Goal: Navigation & Orientation: Find specific page/section

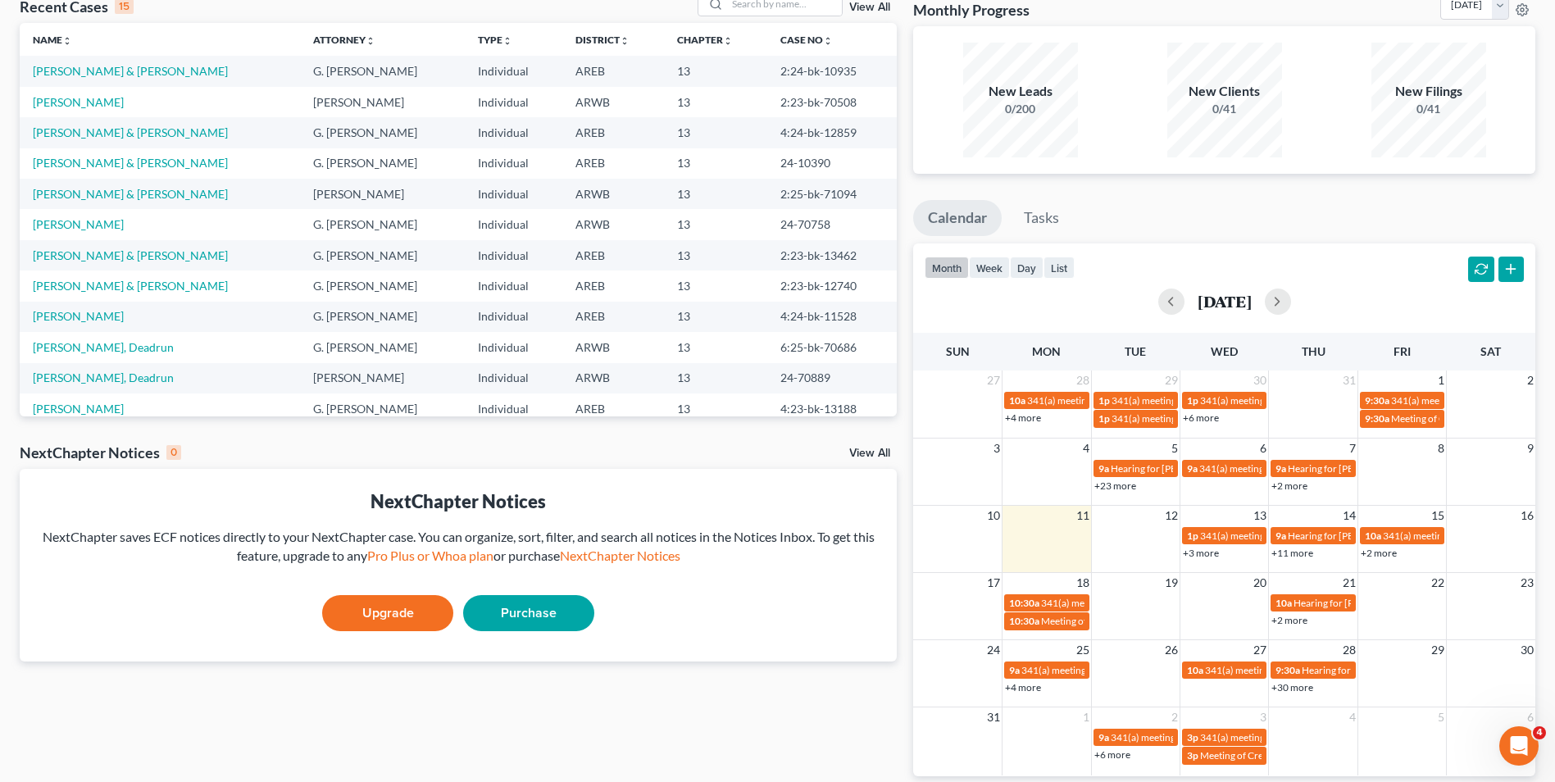
scroll to position [97, 0]
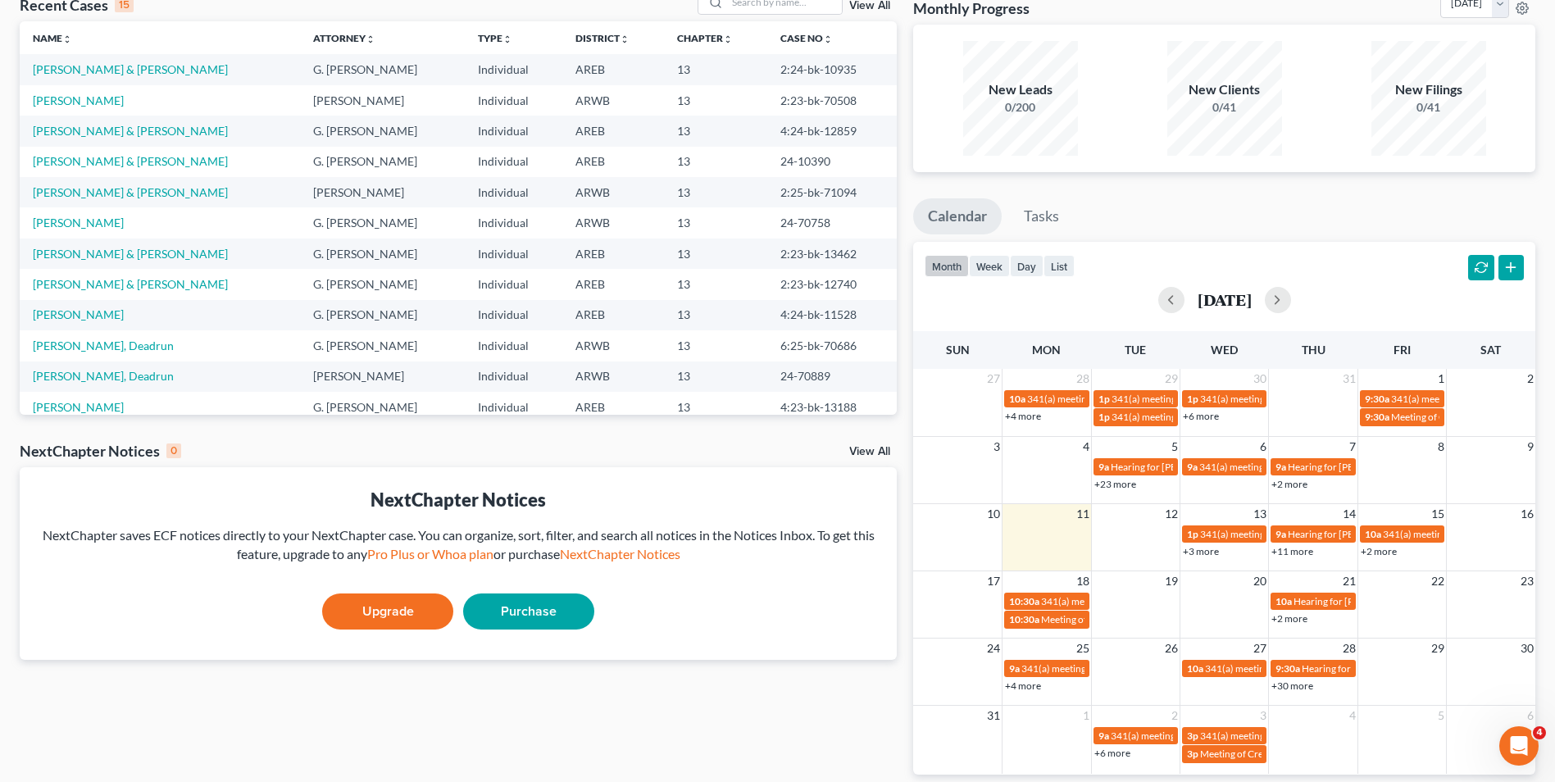
click at [1285, 554] on link "+11 more" at bounding box center [1292, 551] width 42 height 12
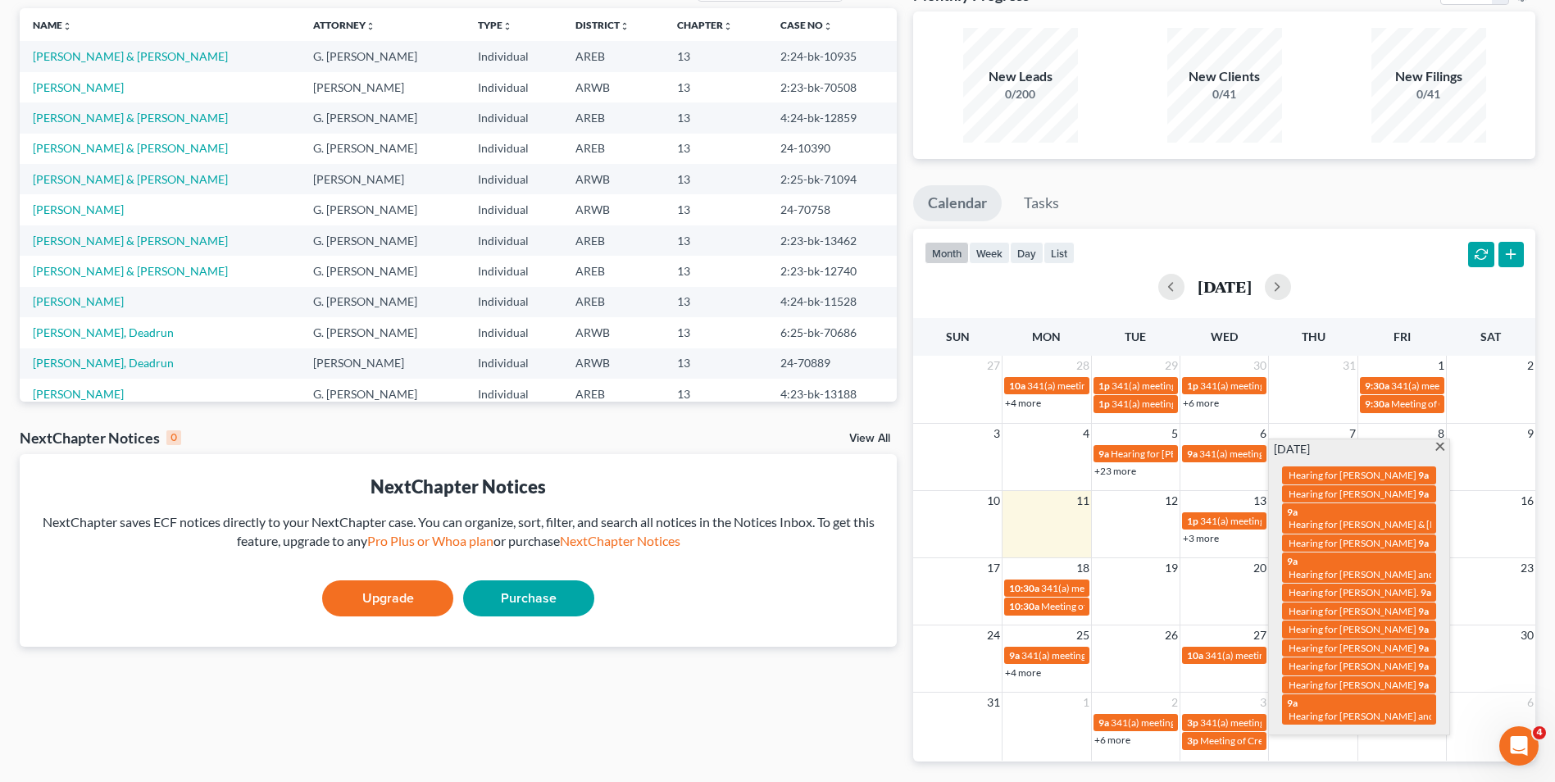
scroll to position [111, 0]
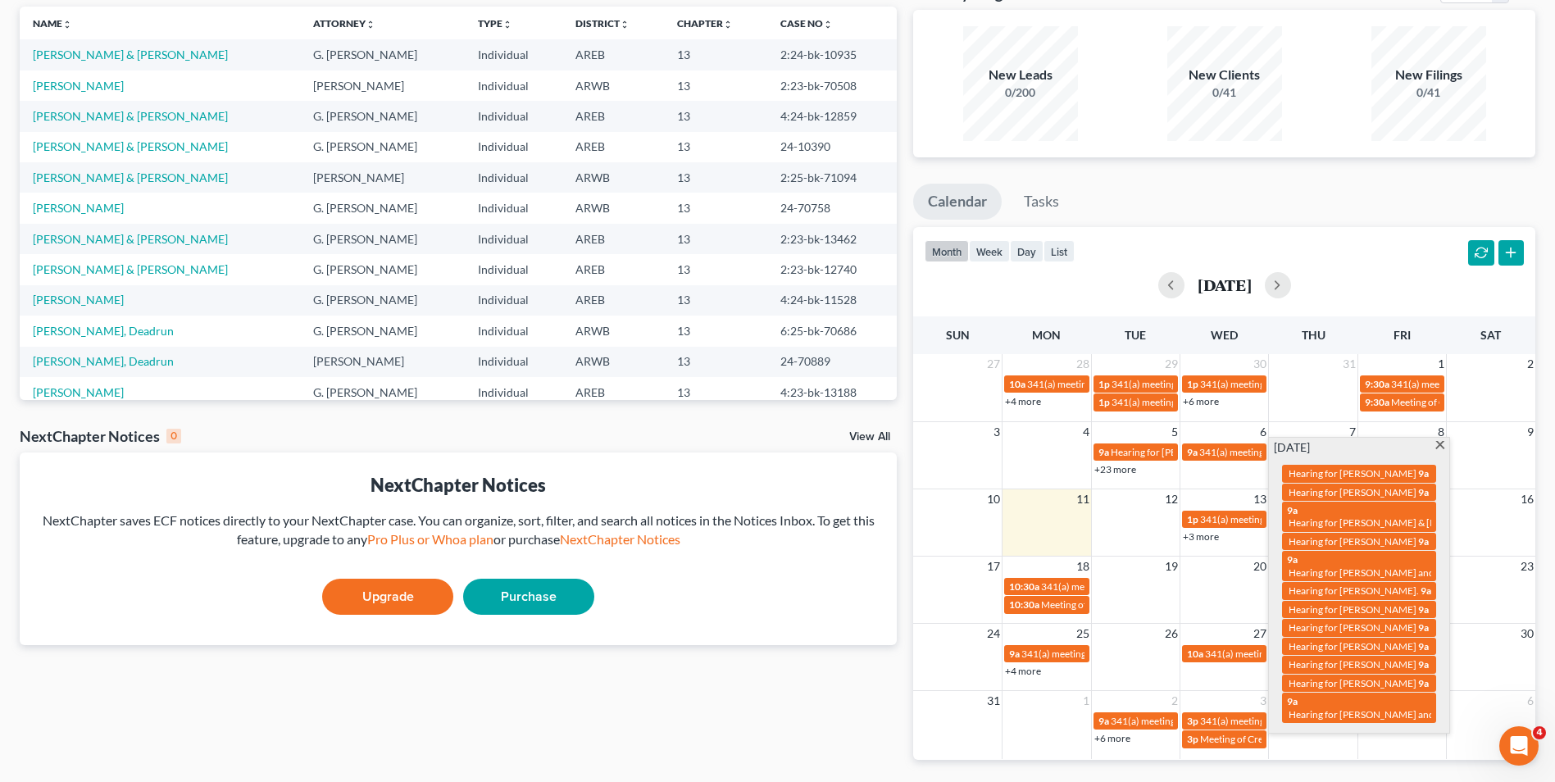
click at [1343, 234] on div "month week day list [DATE]" at bounding box center [1224, 266] width 638 height 79
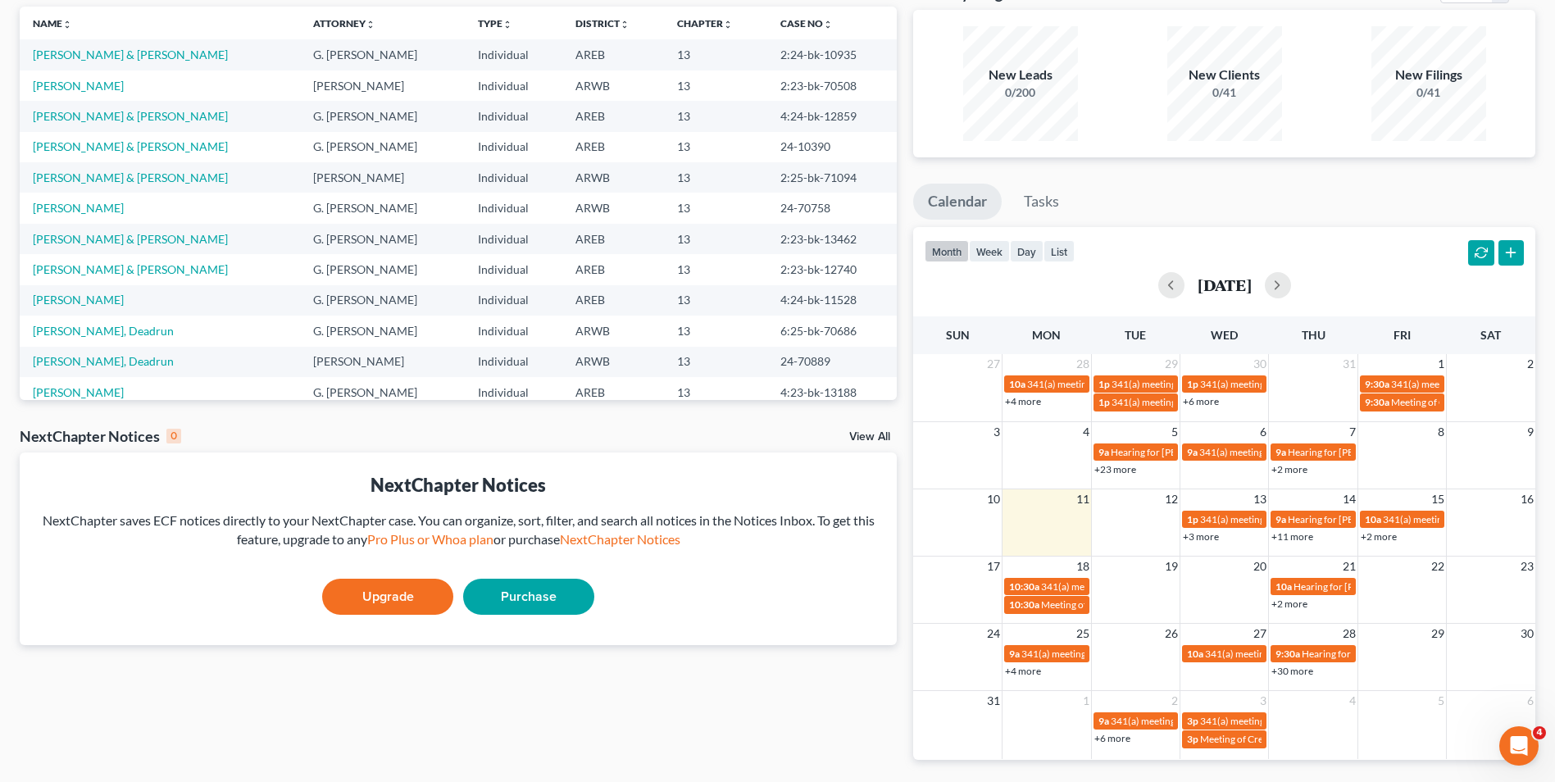
click at [1286, 534] on link "+11 more" at bounding box center [1292, 536] width 42 height 12
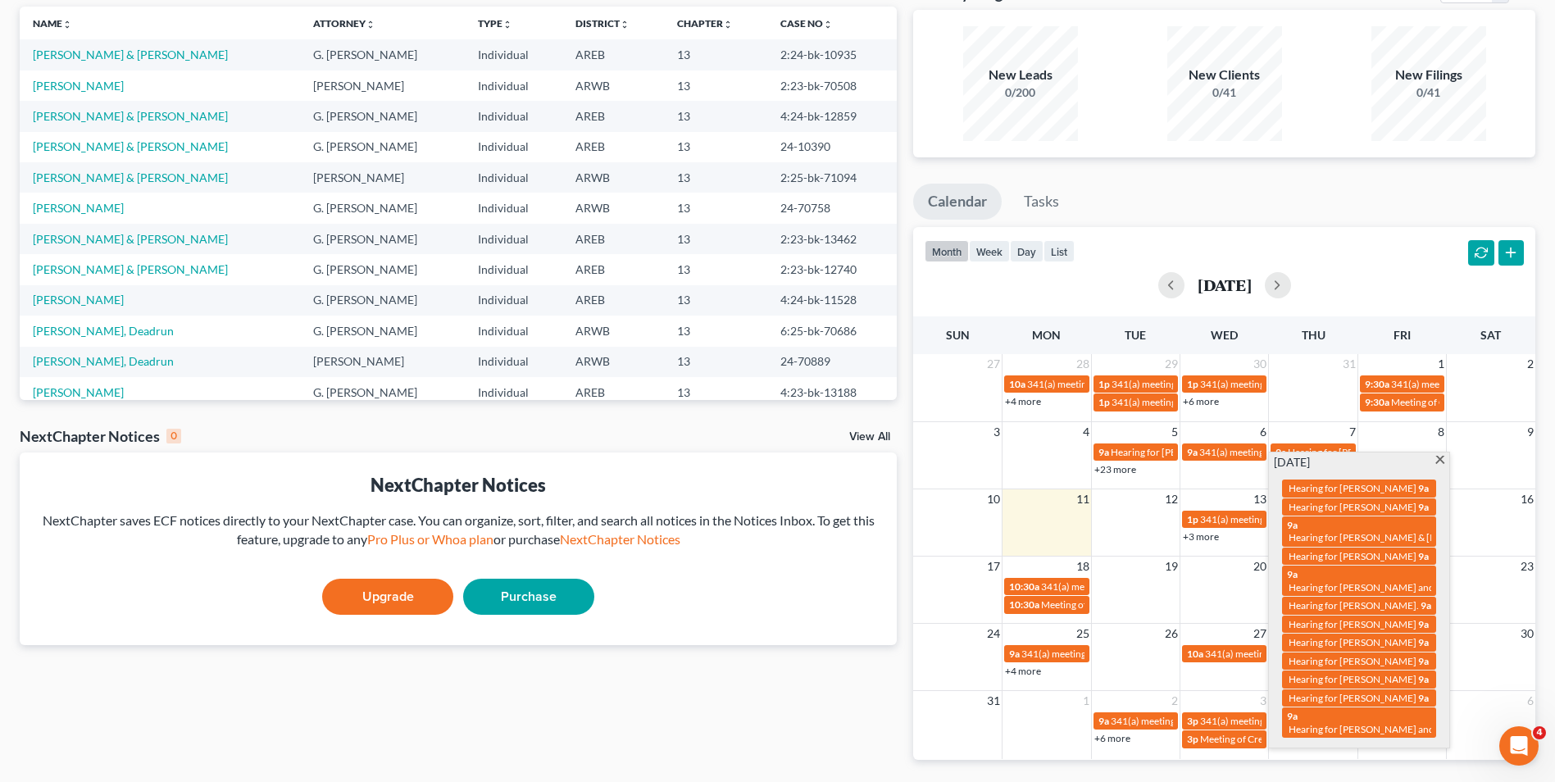
click at [1325, 630] on span "Hearing for [PERSON_NAME]" at bounding box center [1352, 624] width 128 height 12
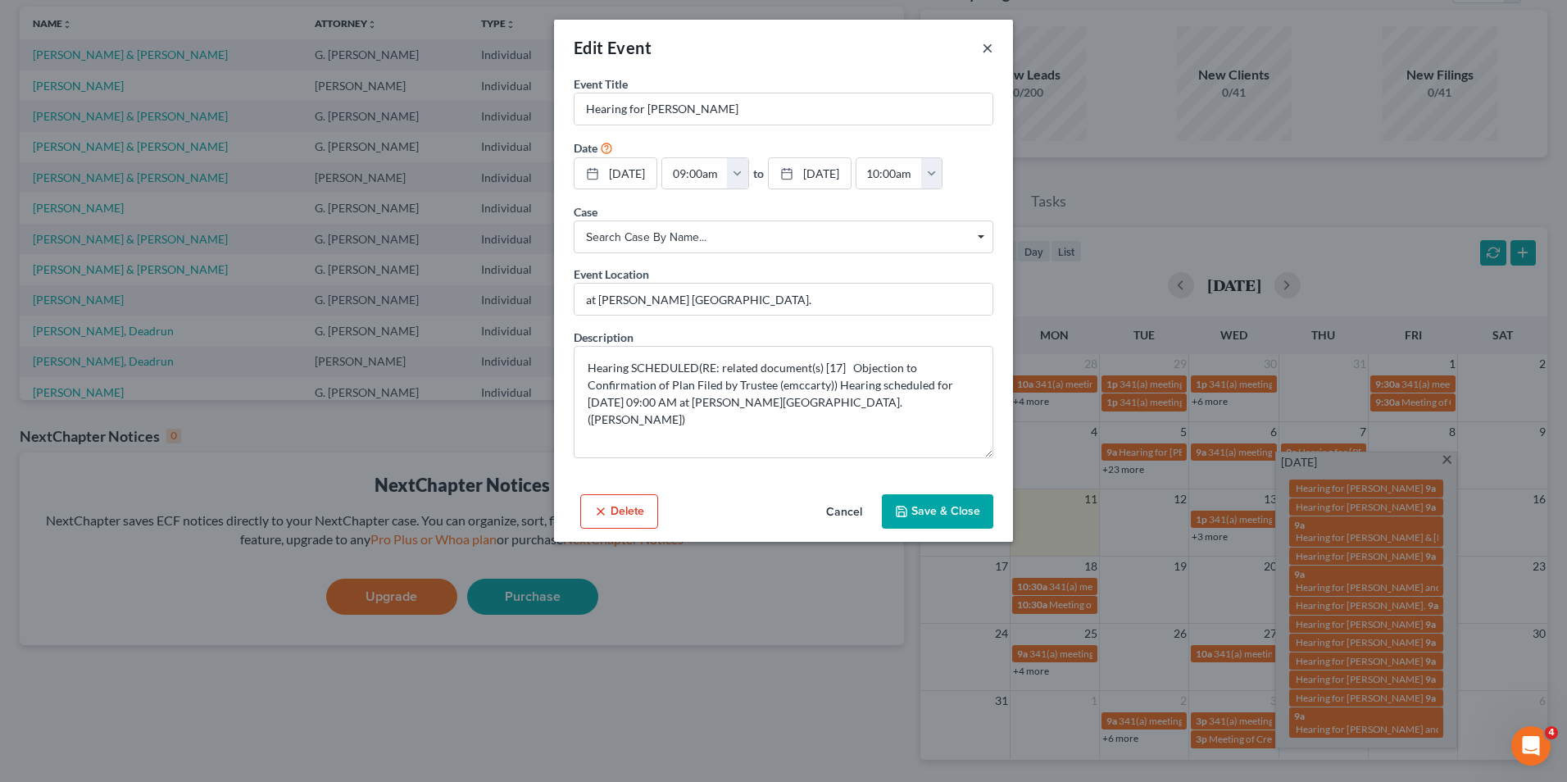
click at [986, 49] on button "×" at bounding box center [987, 48] width 11 height 20
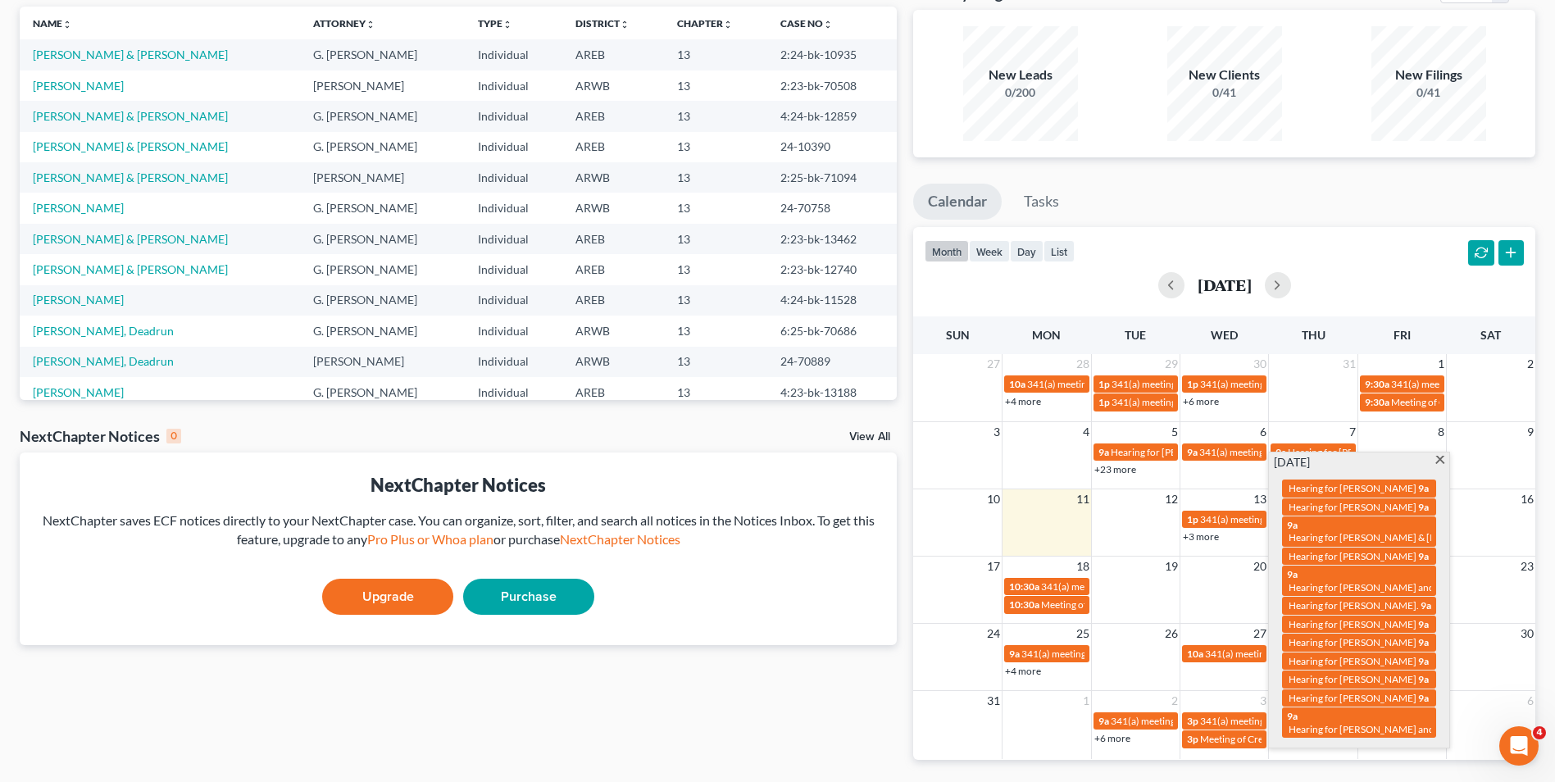
scroll to position [0, 0]
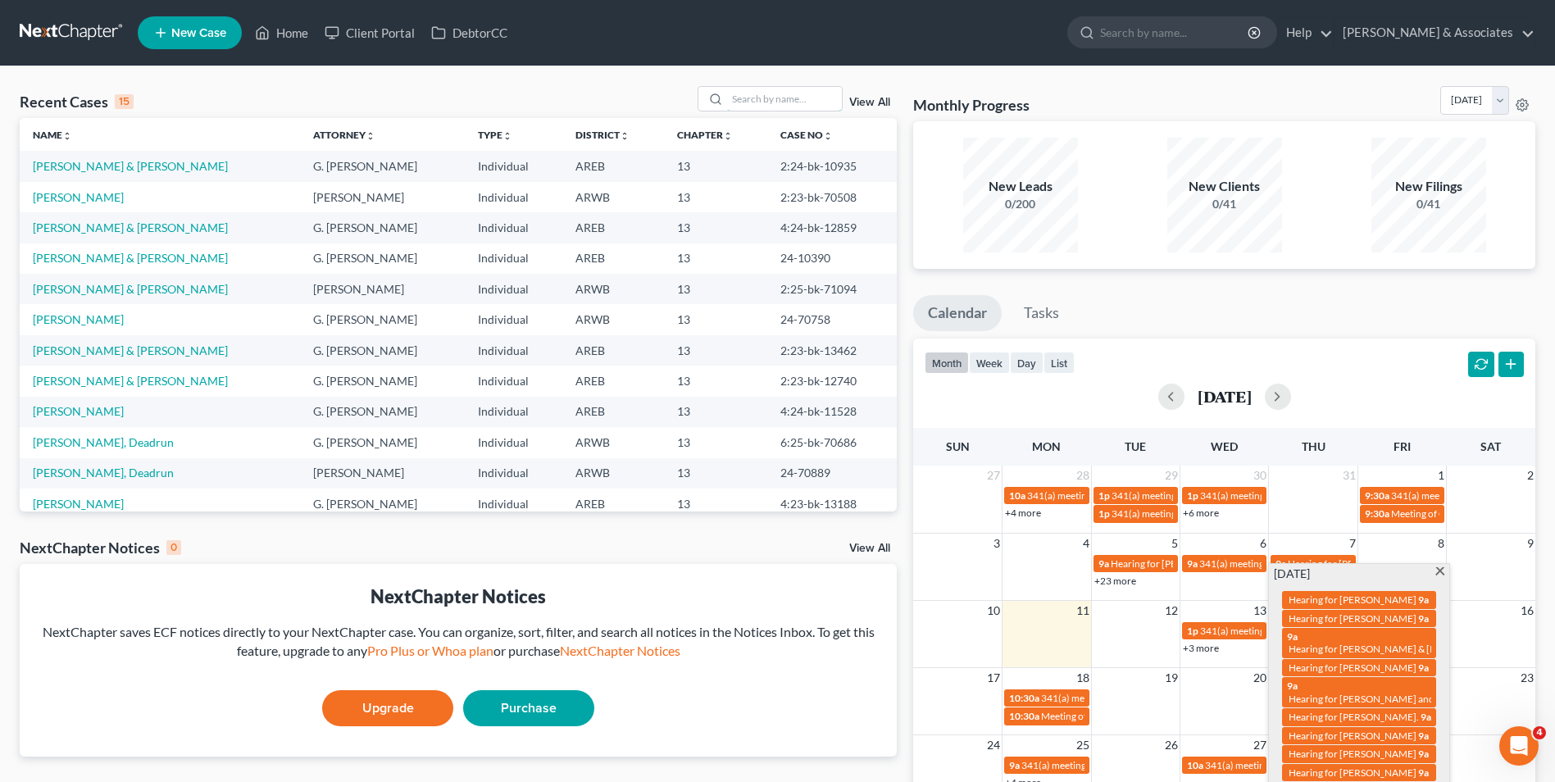
click at [789, 102] on input "search" at bounding box center [784, 99] width 115 height 24
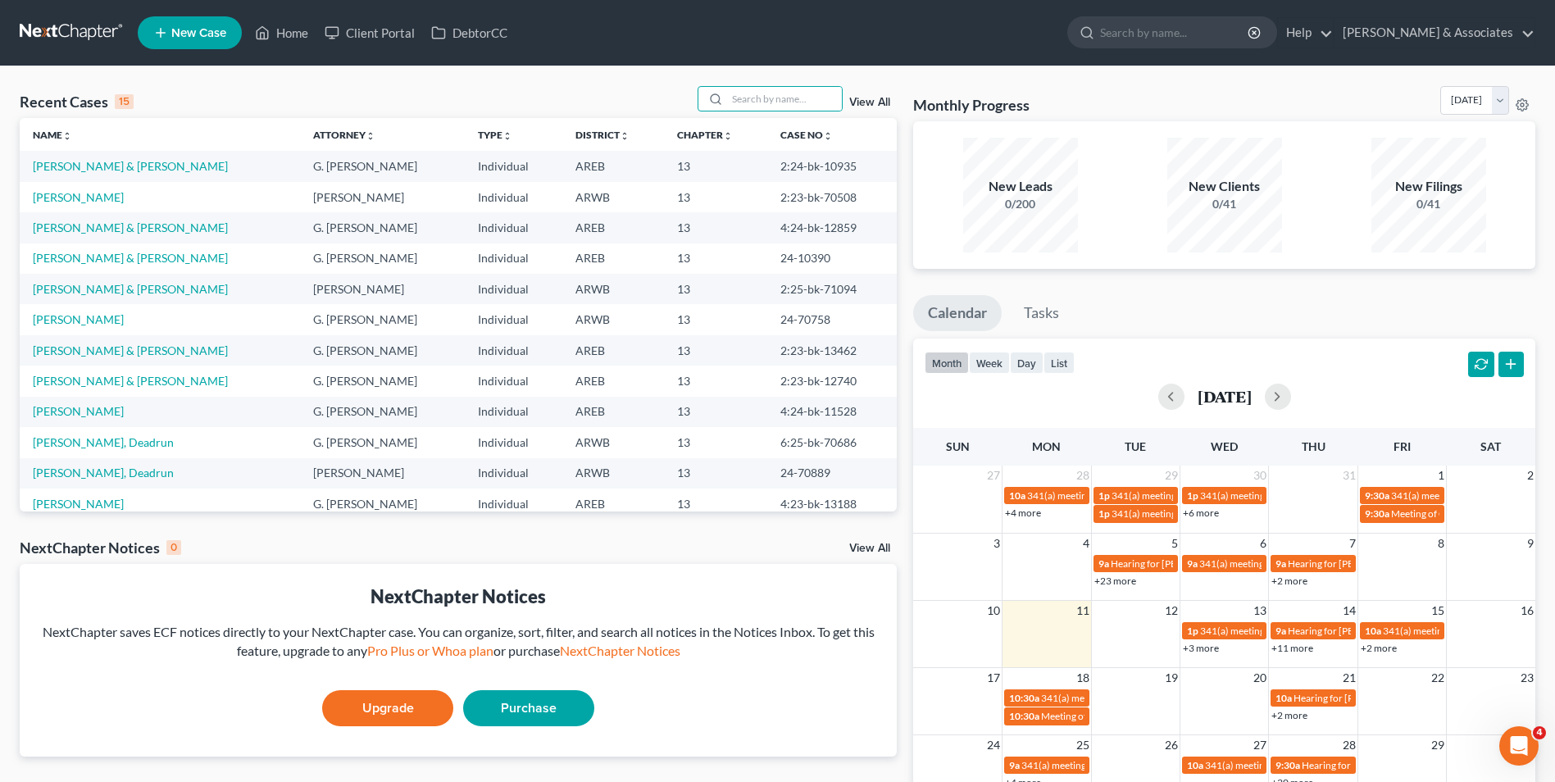
click at [1208, 646] on link "+3 more" at bounding box center [1200, 648] width 36 height 12
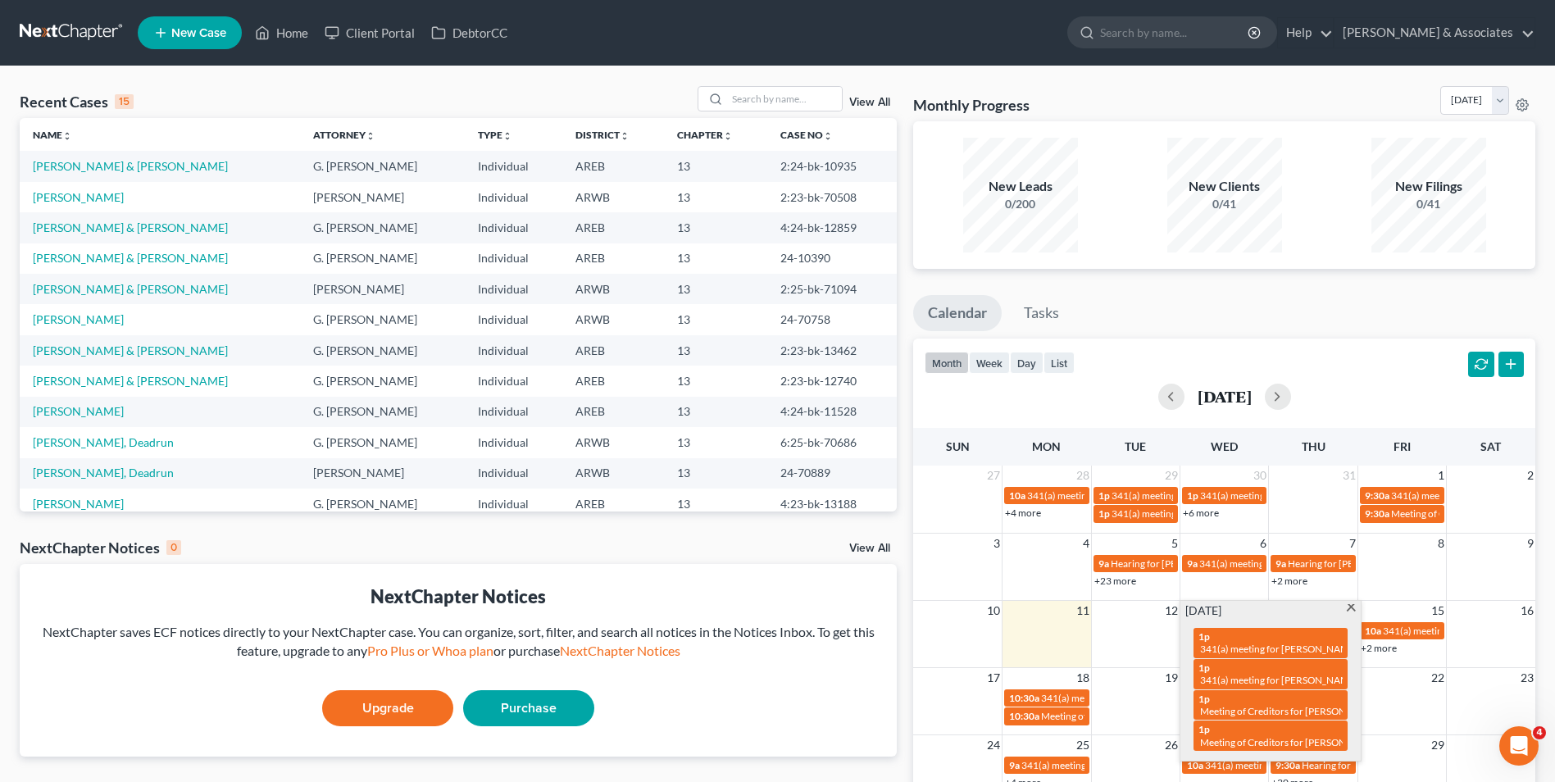
click at [1215, 642] on span "341(a) meeting for [PERSON_NAME]" at bounding box center [1279, 648] width 158 height 12
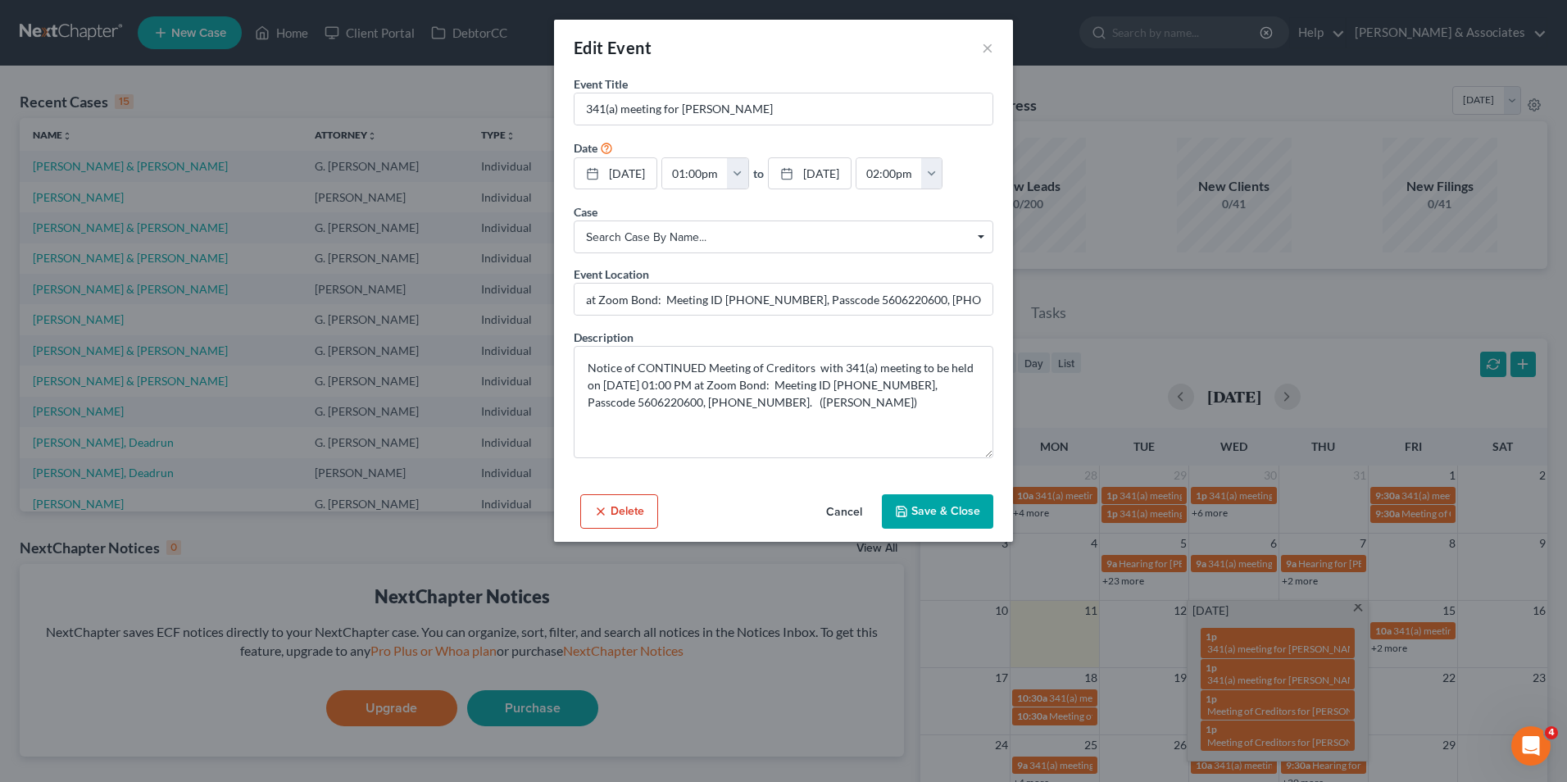
click at [1348, 381] on div "Edit Event × Event Title * 341(a) meeting for [PERSON_NAME] Date [DATE] close D…" at bounding box center [783, 391] width 1567 height 782
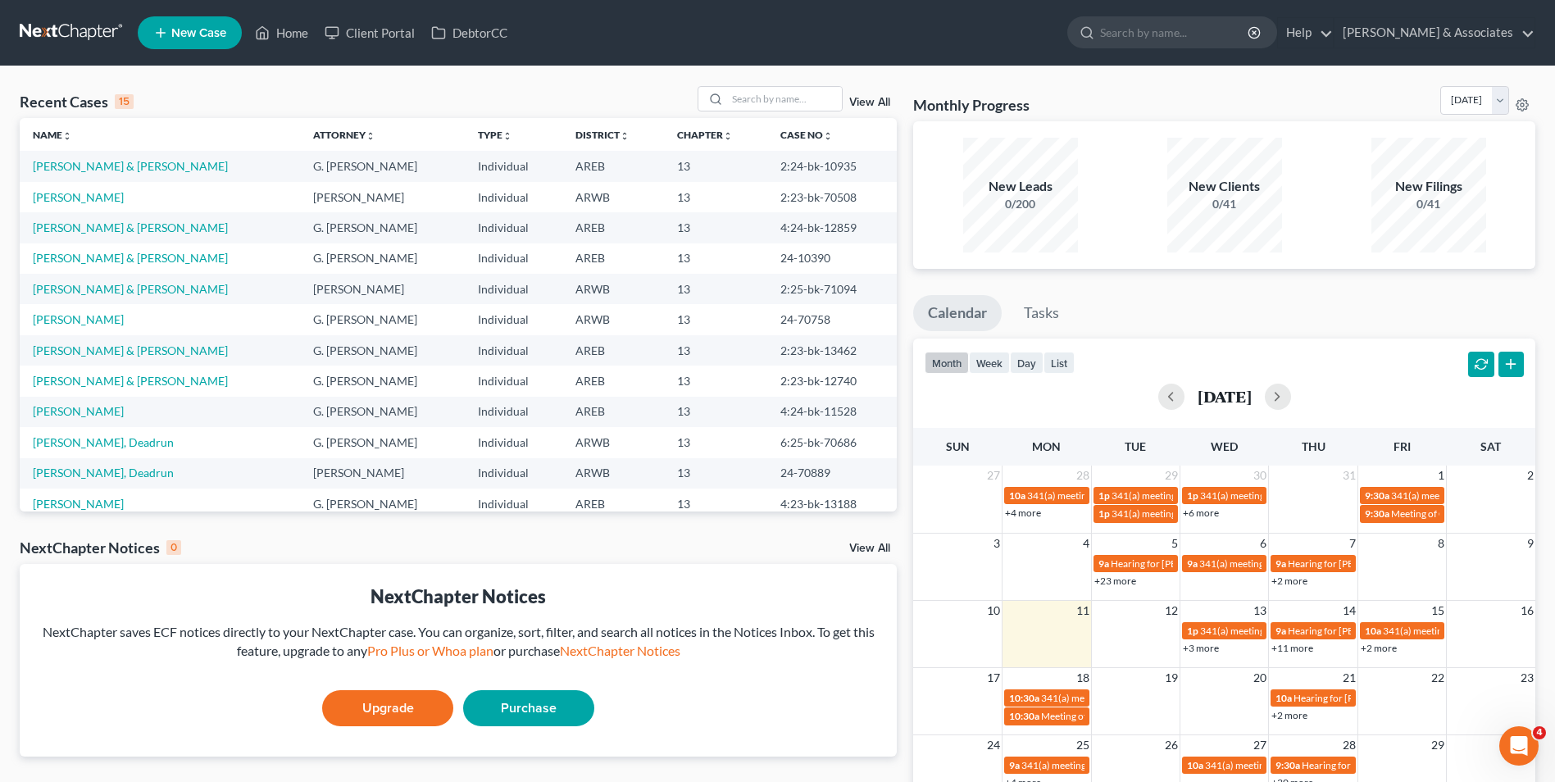
click at [1300, 649] on link "+11 more" at bounding box center [1292, 648] width 42 height 12
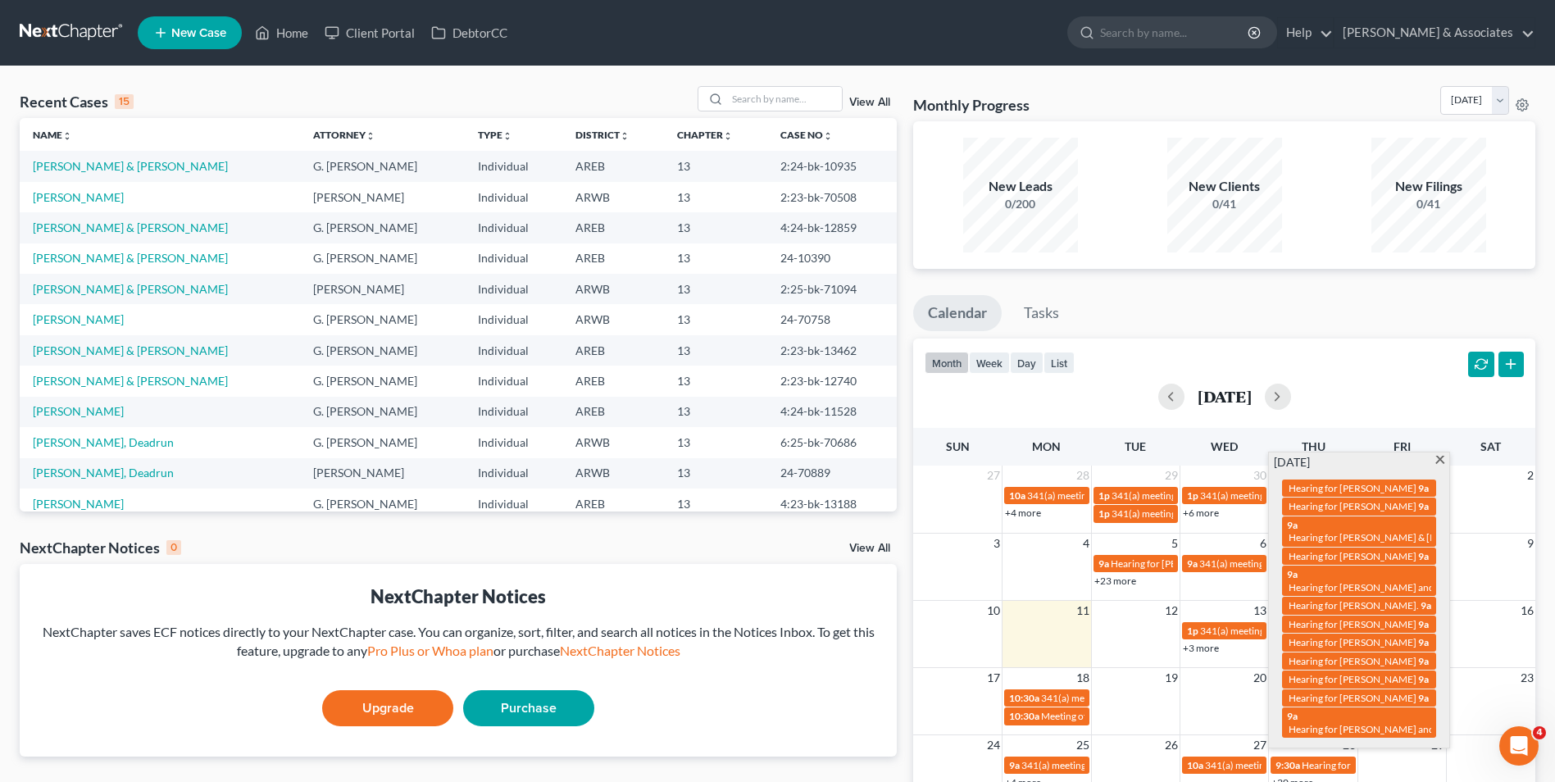
click at [1497, 309] on ul "Calendar Tasks" at bounding box center [1224, 316] width 622 height 43
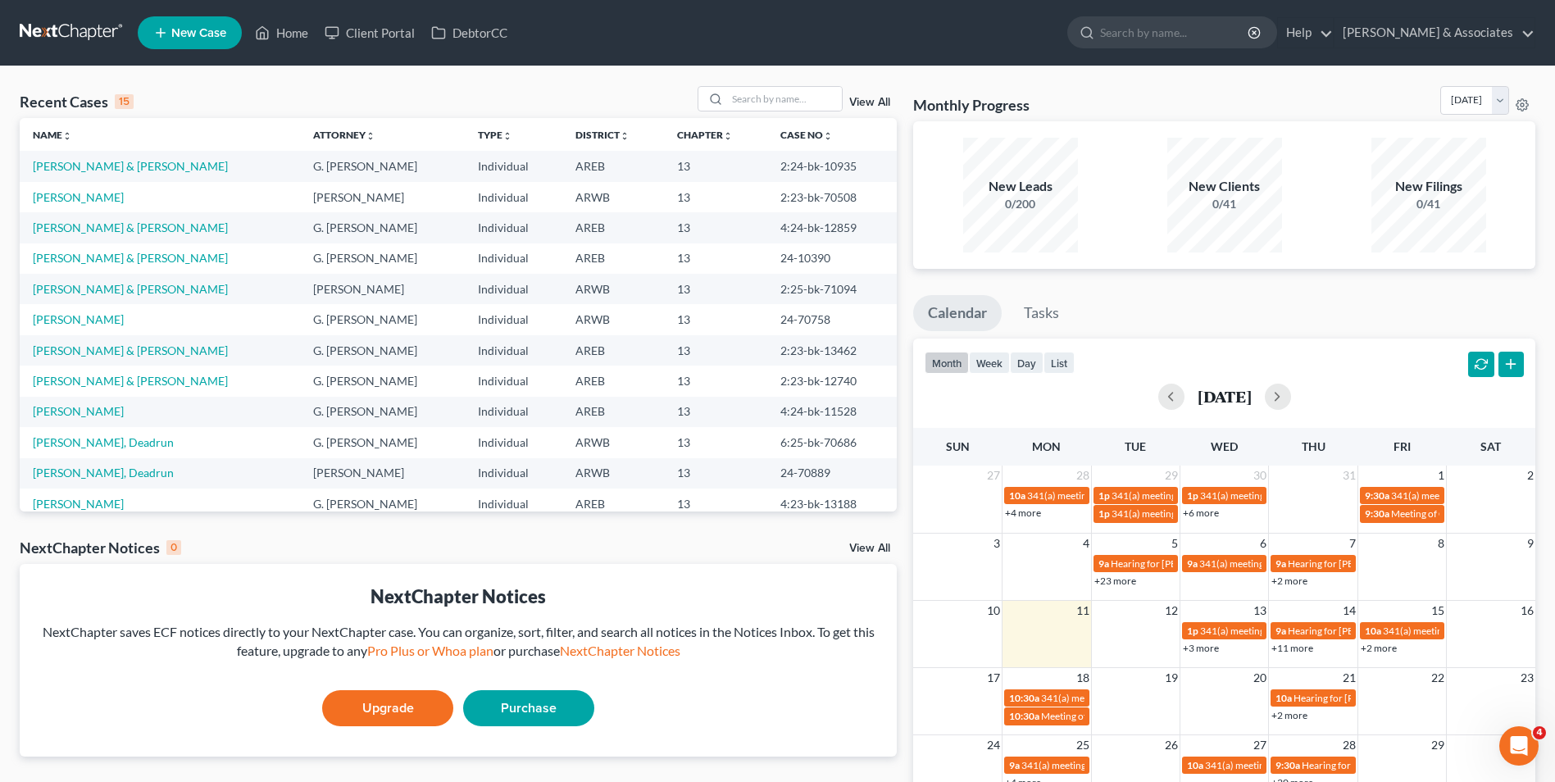
click at [1373, 653] on link "+2 more" at bounding box center [1378, 648] width 36 height 12
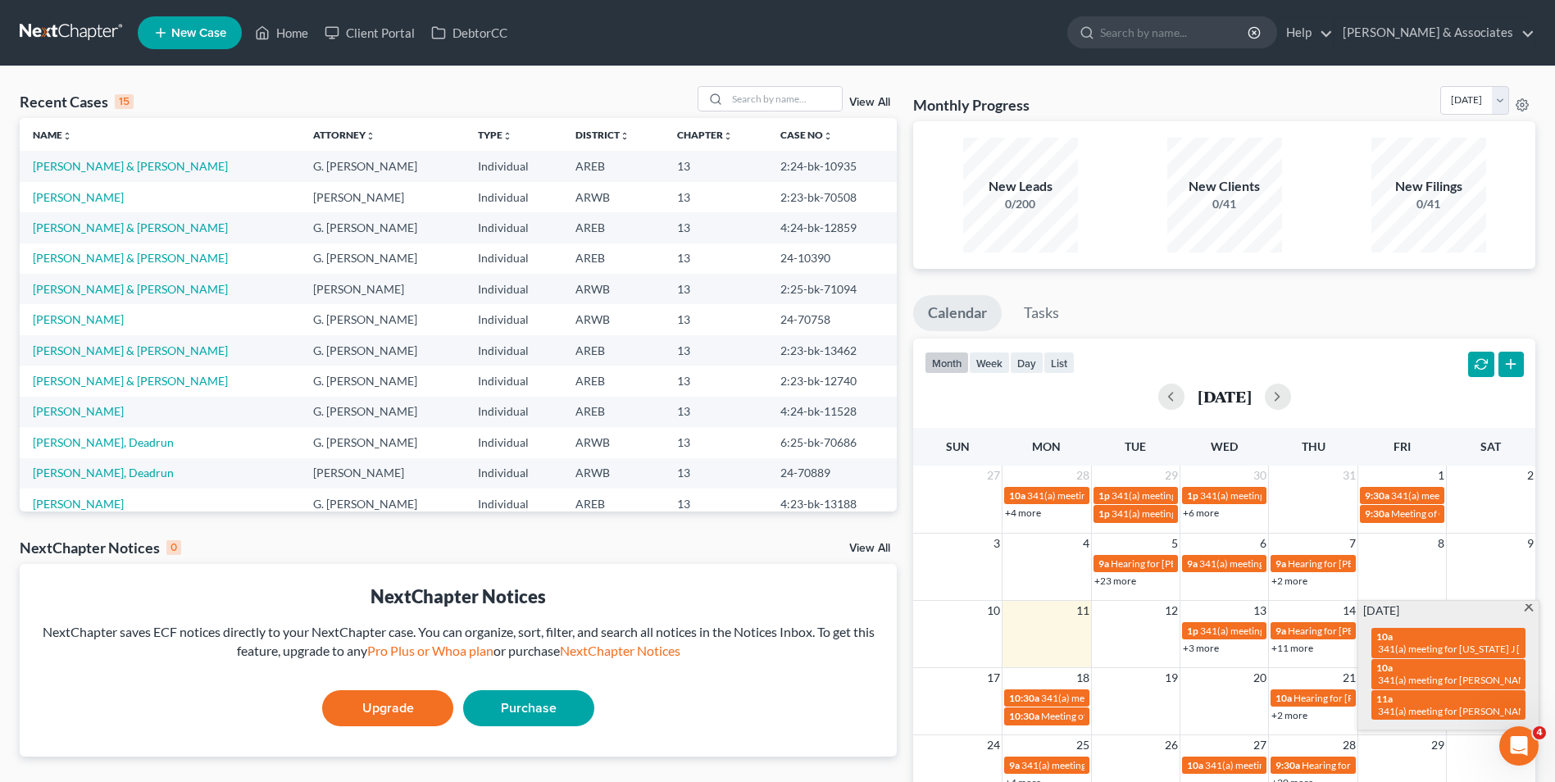
click at [1396, 709] on span "341(a) meeting for [PERSON_NAME]" at bounding box center [1457, 711] width 158 height 12
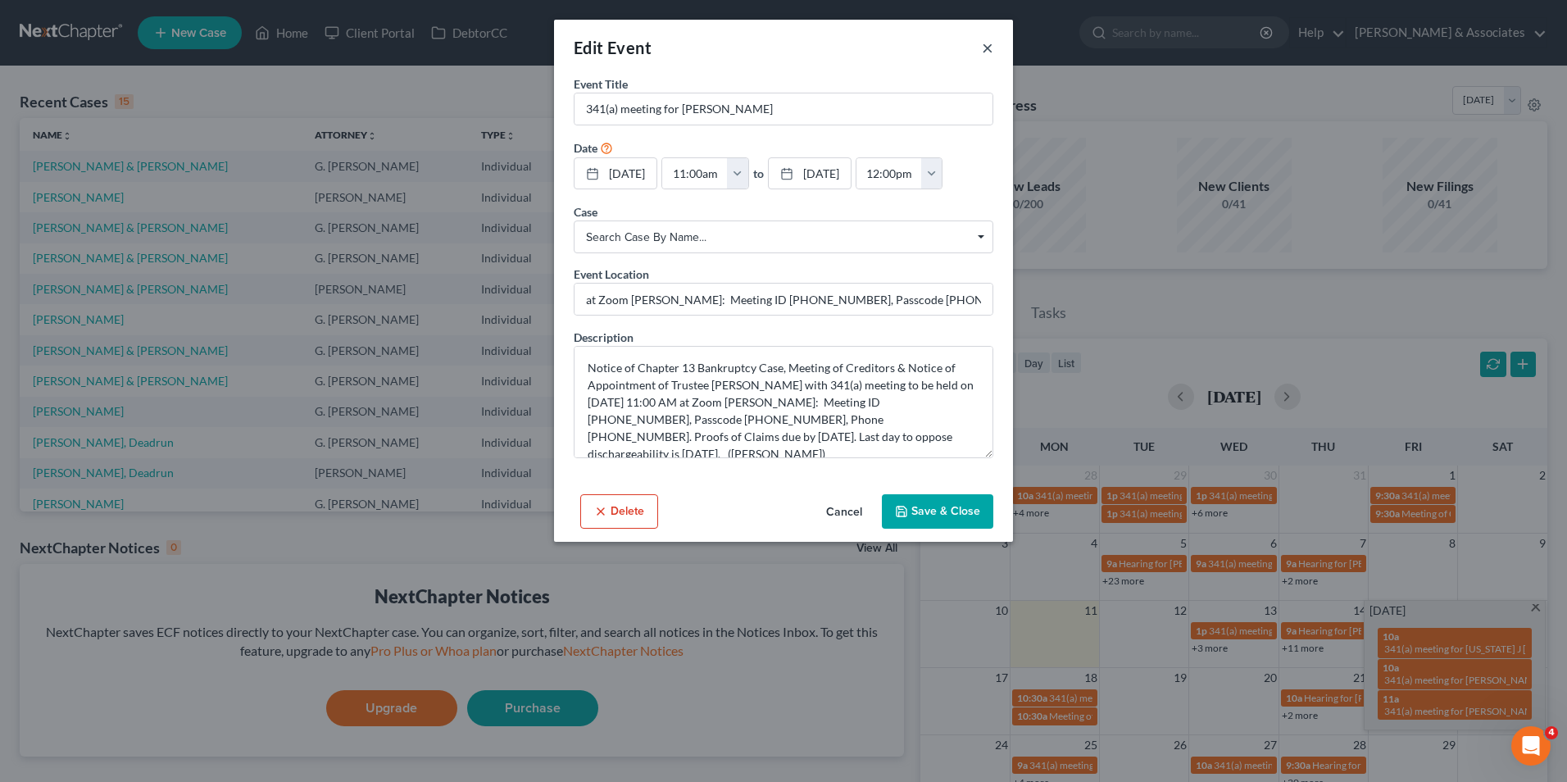
click at [991, 40] on button "×" at bounding box center [987, 48] width 11 height 20
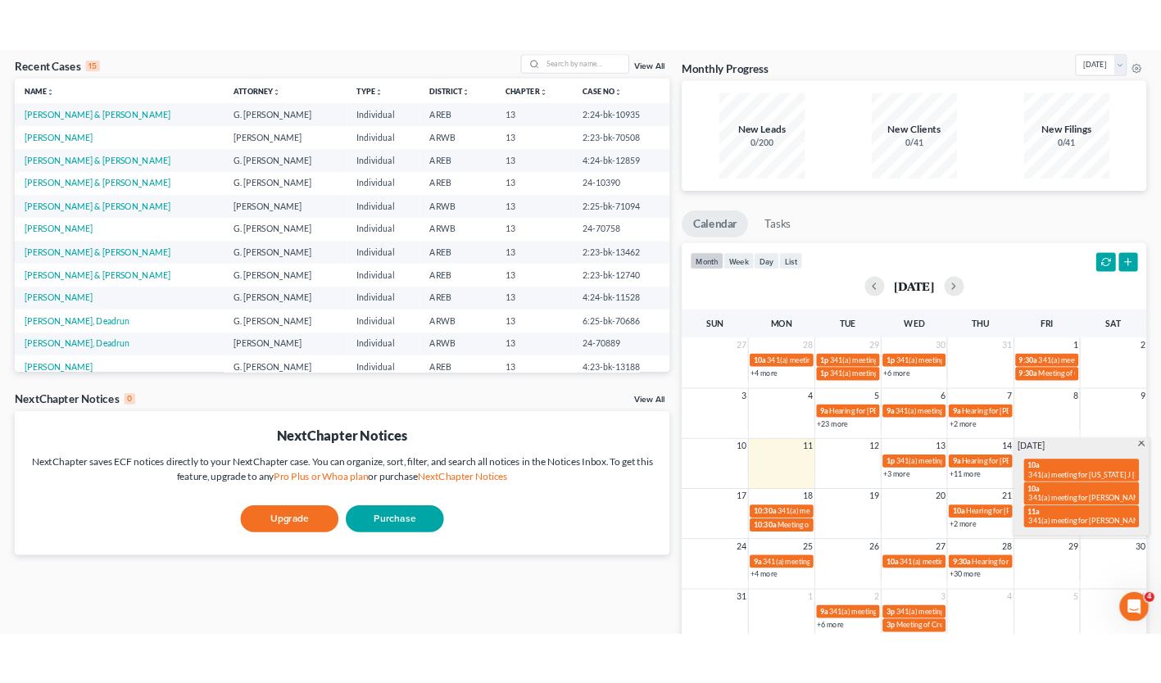
scroll to position [81, 0]
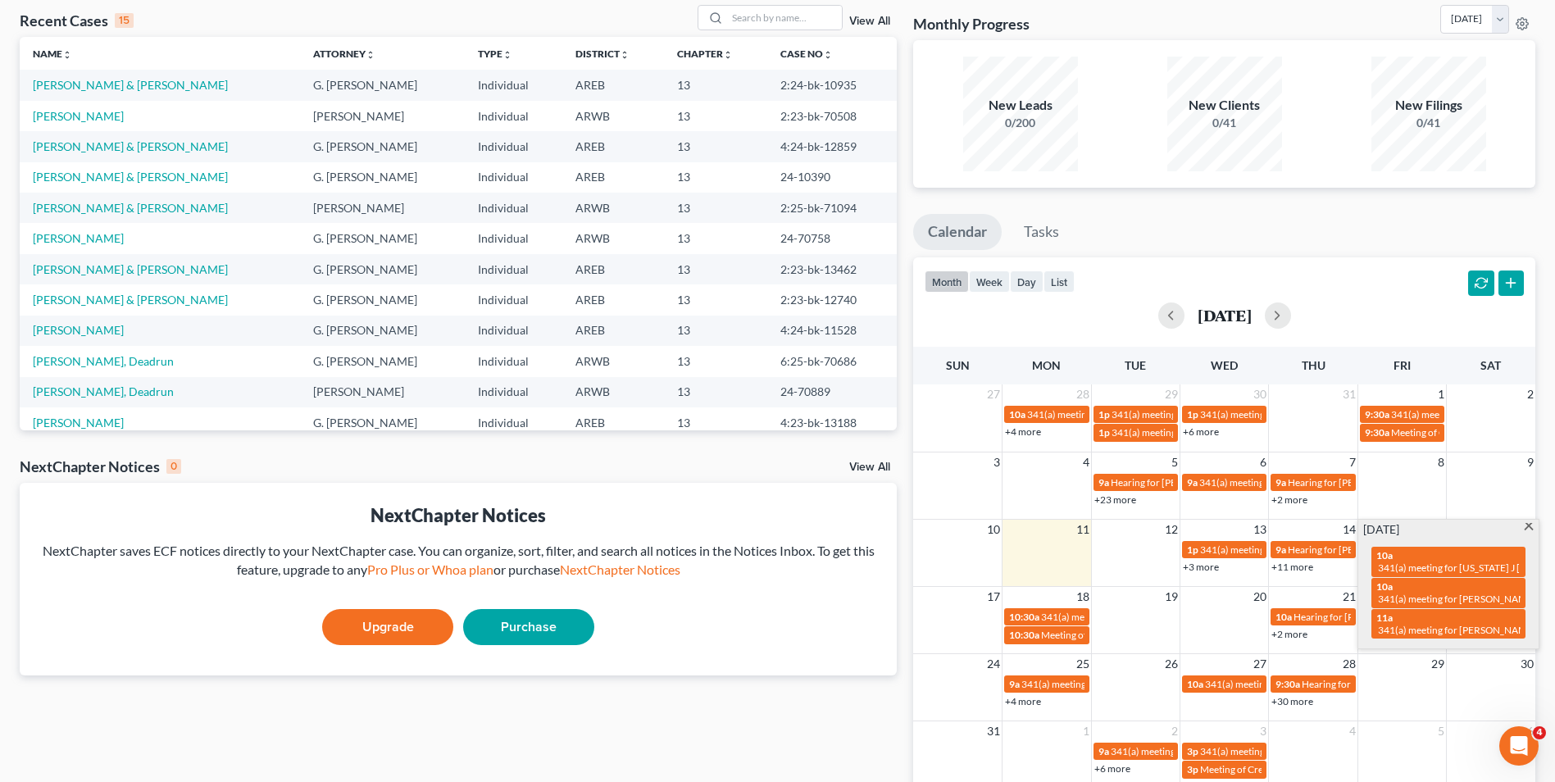
click at [1311, 279] on div "month week day list [DATE]" at bounding box center [1224, 296] width 638 height 79
